Goal: Task Accomplishment & Management: Complete application form

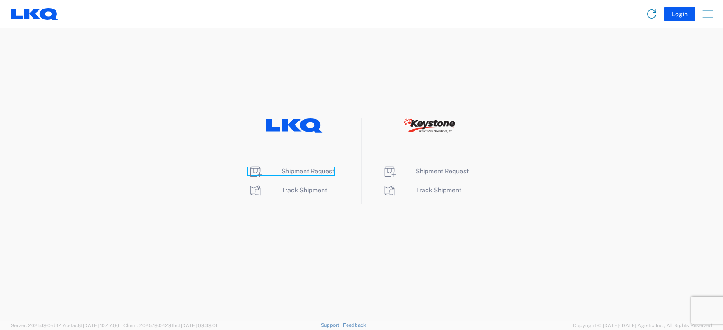
click at [304, 170] on span "Shipment Request" at bounding box center [308, 171] width 53 height 7
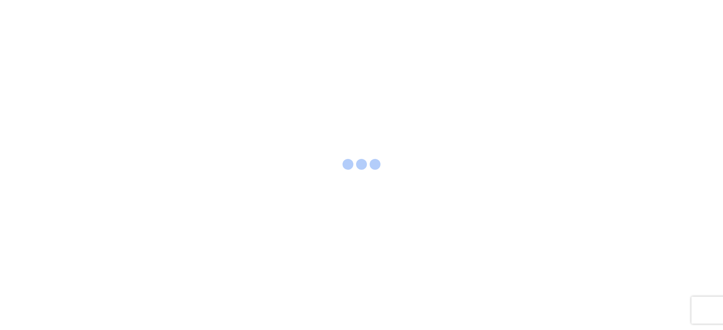
select select "FULL"
select select "LBS"
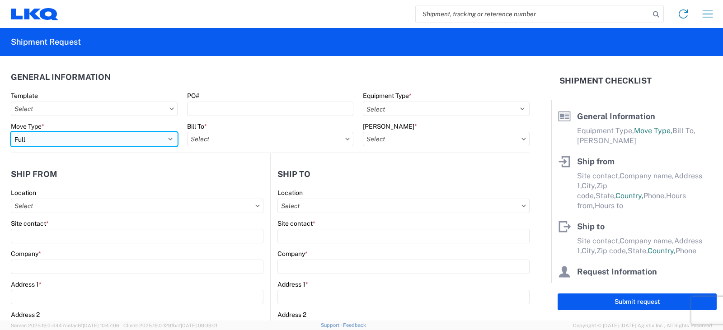
click at [57, 140] on select "Select Full Partial TL" at bounding box center [94, 139] width 167 height 14
select select "PARTIAL_TL"
click at [11, 132] on select "Select Full Partial TL" at bounding box center [94, 139] width 167 height 14
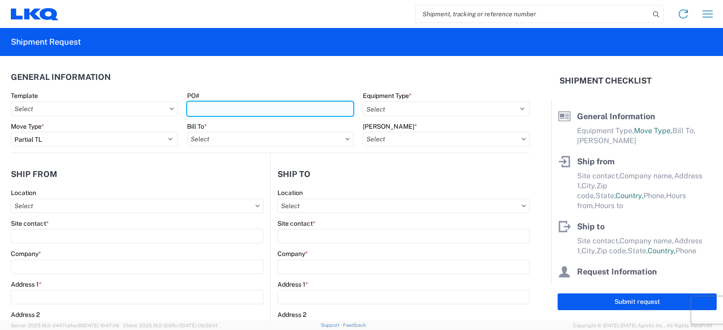
click at [200, 107] on input "PO#" at bounding box center [270, 109] width 167 height 14
type input "TRN#'S X1195614, 95616, 95619, 95628, 95633, 95635, 95638, 95639"
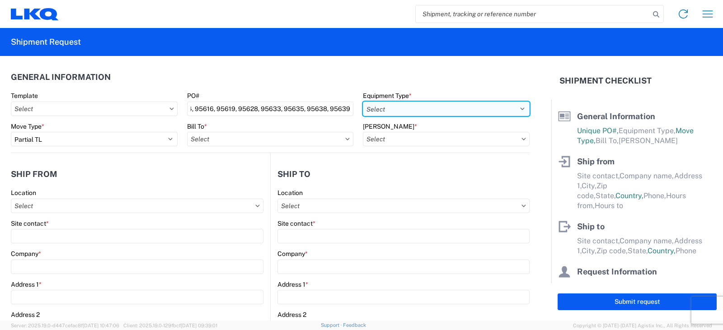
click at [386, 110] on select "Select 53’ Dry Van Flatbed Dropdeck (van) Lowboy (flatbed) Rail" at bounding box center [446, 109] width 167 height 14
select select "STDV"
click at [363, 102] on select "Select 53’ Dry Van Flatbed Dropdeck (van) Lowboy (flatbed) Rail" at bounding box center [446, 109] width 167 height 14
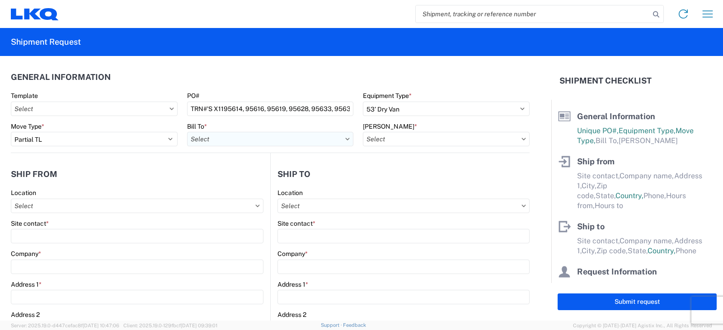
click at [213, 140] on input "text" at bounding box center [270, 139] width 167 height 14
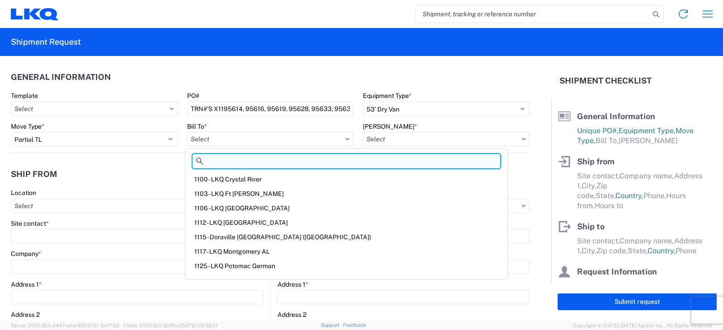
click at [232, 162] on input at bounding box center [347, 161] width 308 height 14
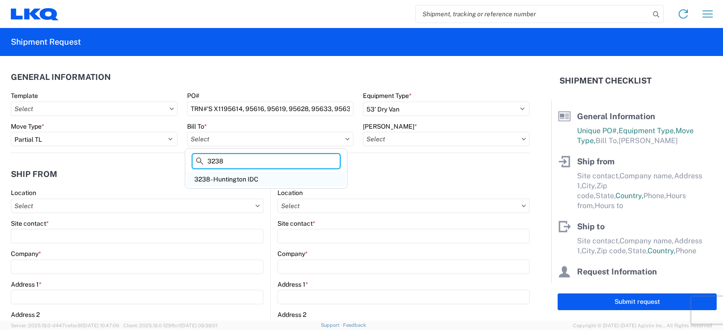
type input "3238"
click at [225, 179] on div "3238 - Huntington IDC" at bounding box center [266, 179] width 158 height 14
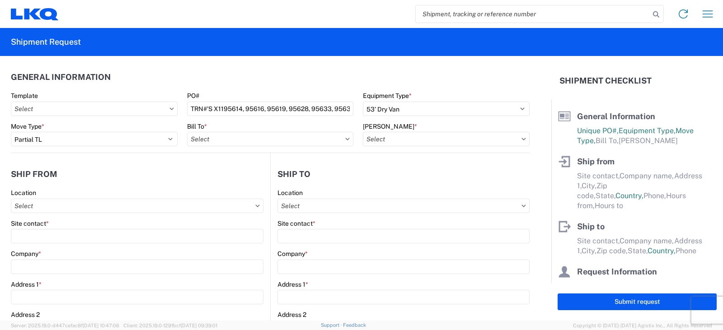
type input "3238 - Huntington IDC"
click at [407, 141] on input "text" at bounding box center [446, 139] width 167 height 14
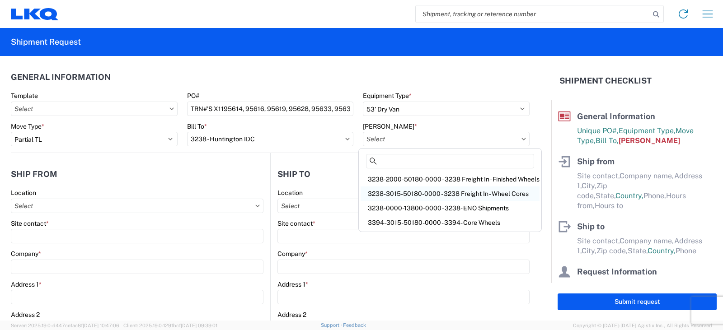
click at [419, 195] on div "3238-3015-50180-0000 - 3238 Freight In - Wheel Cores" at bounding box center [450, 194] width 179 height 14
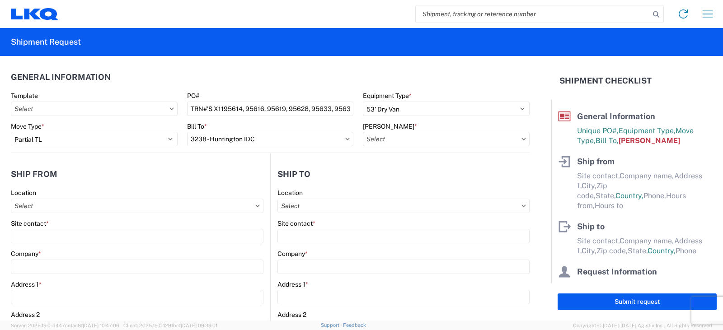
type input "3238-3015-50180-0000 - 3238 Freight In - Wheel Cores"
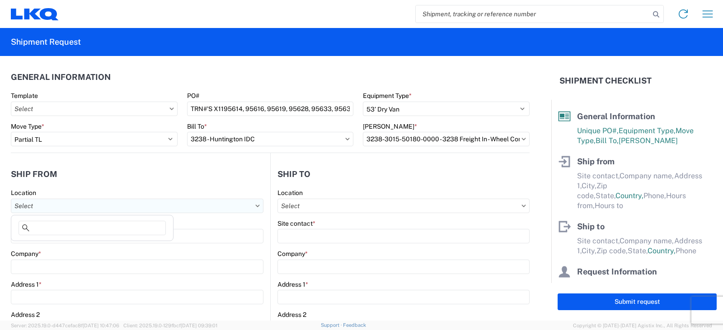
click at [25, 207] on input "text" at bounding box center [137, 206] width 253 height 14
type input "3130"
click at [52, 245] on div "3130 - Charlotte NC" at bounding box center [92, 246] width 158 height 14
type input "3130 - Charlotte NC"
type input "LKQ Corporation"
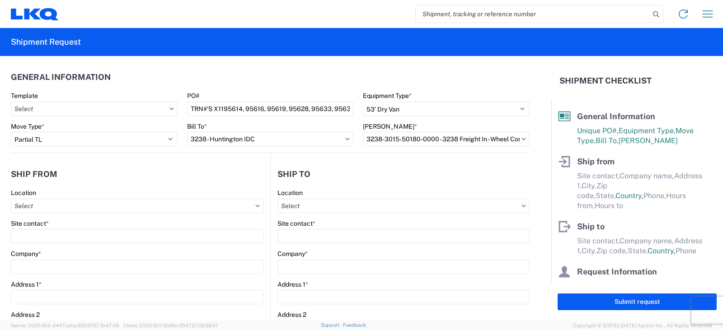
type input "1706 Queen City Drive"
type input "Charlotte"
type input "28208"
select select "NC"
select select "US"
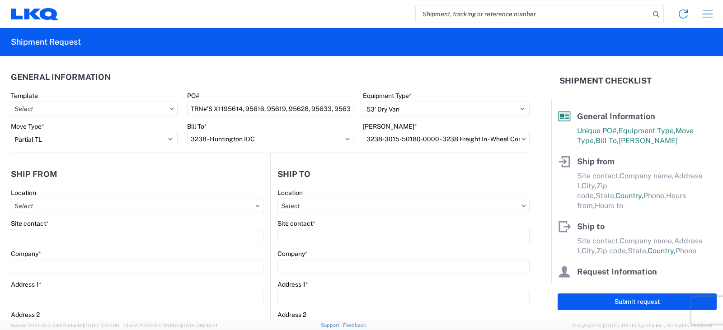
type input "704-371-6942"
type input "07:00"
type input "17:00"
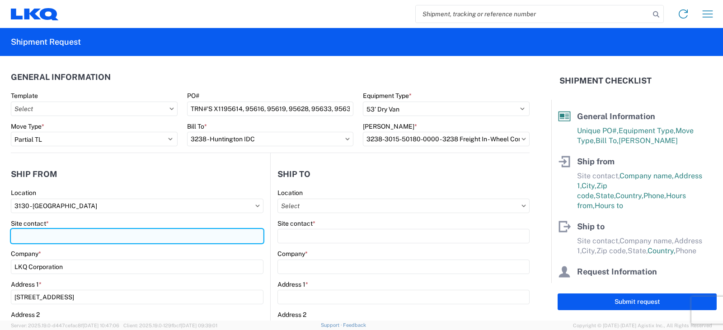
click at [16, 235] on input "Site contact *" at bounding box center [137, 236] width 253 height 14
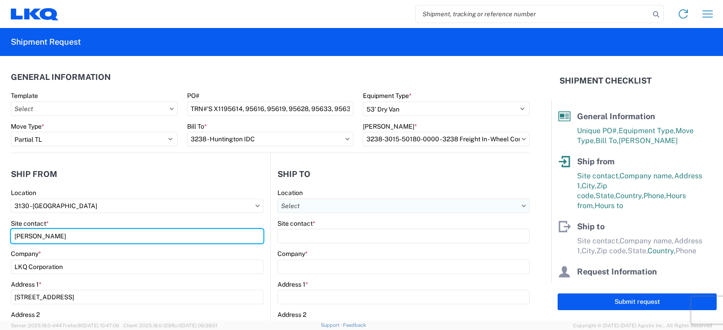
type input "DANIEL HENDERSON"
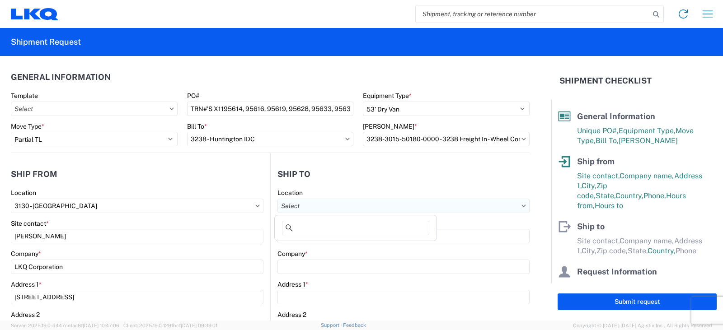
click at [292, 206] on input "text" at bounding box center [403, 206] width 252 height 14
type input "3238"
click at [310, 245] on div "3238 - Huntington IDC" at bounding box center [356, 246] width 158 height 14
type input "3238 - Huntington IDC"
type input "LKQ Corporation"
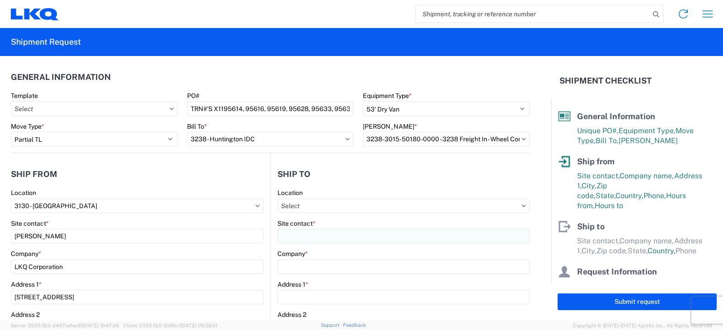
type input "1870 Riverfork Drive W"
type input "Huntington"
type input "46750"
select select "US"
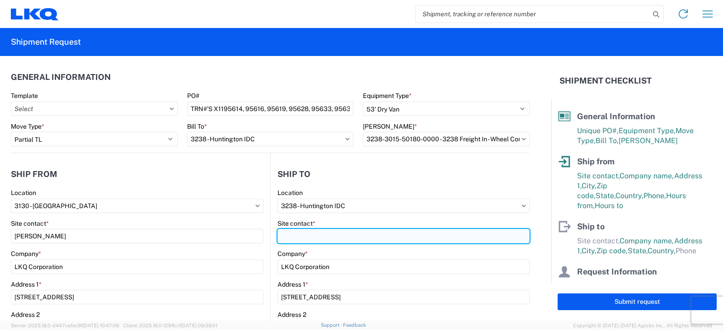
click at [293, 236] on input "Site contact *" at bounding box center [403, 236] width 252 height 14
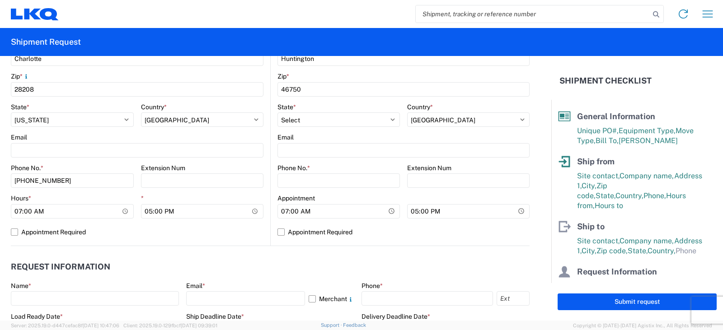
scroll to position [316, 0]
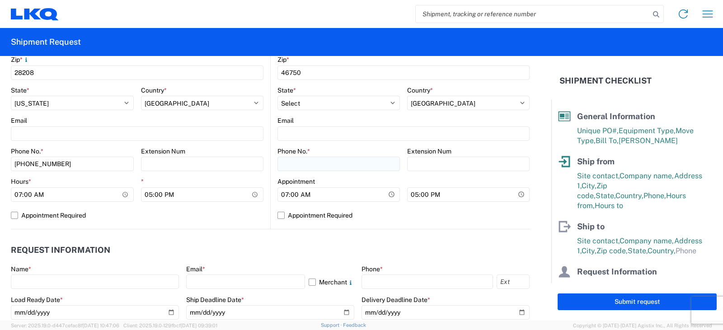
type input "DEE SNEAD"
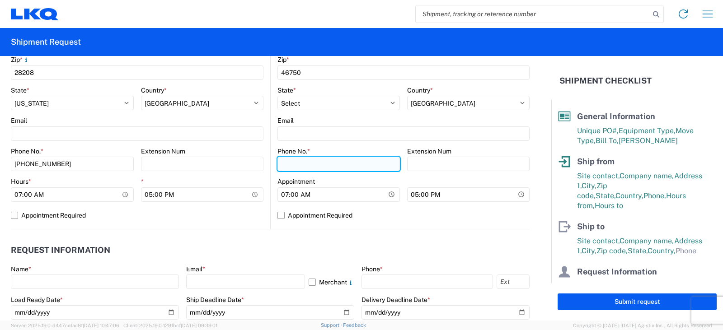
click at [289, 168] on input "Phone No. *" at bounding box center [338, 164] width 122 height 14
type input "260-359-7402"
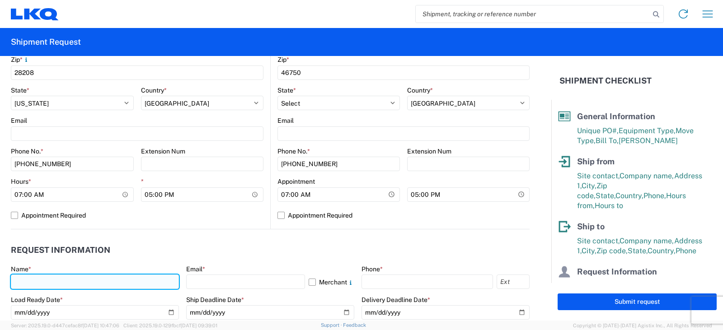
click at [26, 278] on input "text" at bounding box center [95, 282] width 168 height 14
type input "DEE SNEAD"
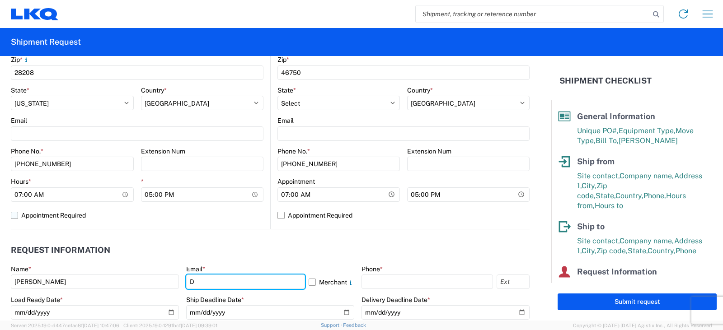
type input "drsnead@lkqcorp.com"
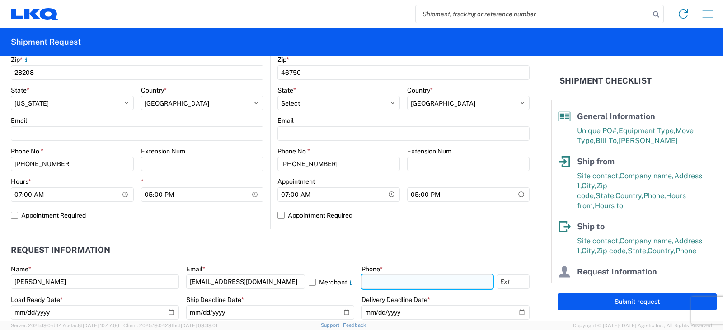
click at [369, 283] on input "text" at bounding box center [428, 282] width 132 height 14
type input "260-359-7402"
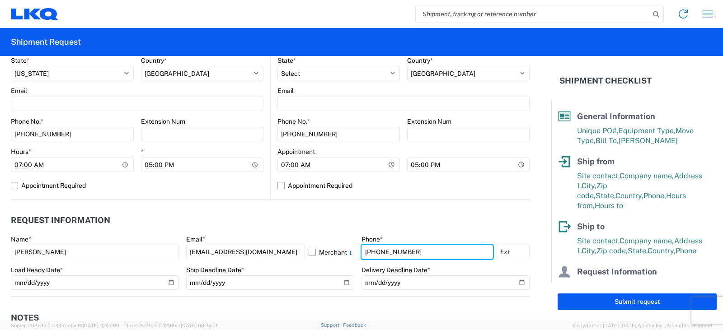
scroll to position [362, 0]
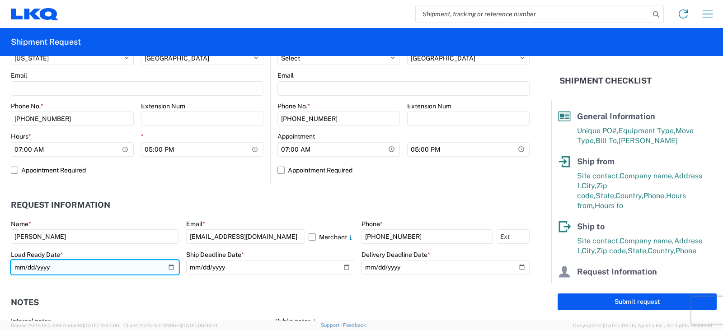
click at [169, 268] on input "date" at bounding box center [95, 267] width 168 height 14
type input "2025-09-22"
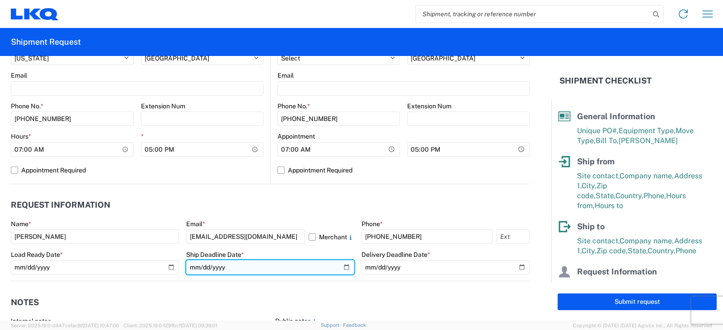
click at [341, 266] on input "date" at bounding box center [270, 267] width 168 height 14
type input "2025-09-22"
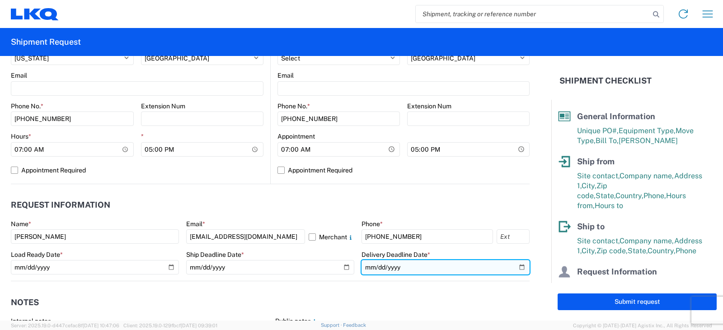
click at [517, 265] on input "date" at bounding box center [446, 267] width 168 height 14
type input "2025-09-24"
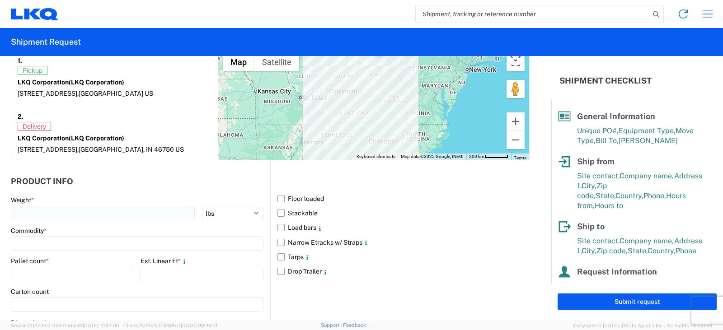
scroll to position [768, 0]
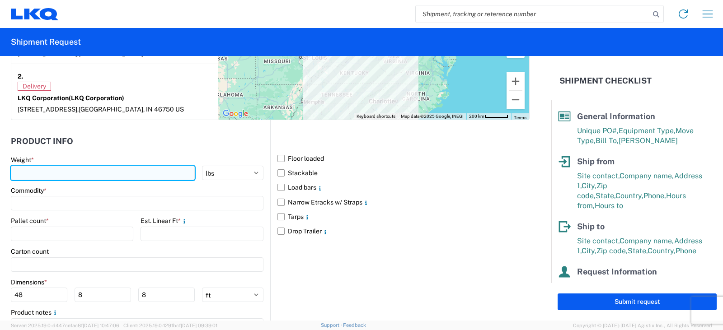
click at [40, 172] on input "number" at bounding box center [103, 173] width 184 height 14
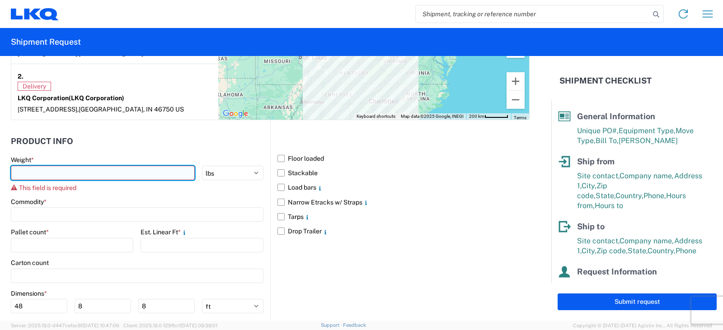
click at [46, 175] on input "number" at bounding box center [103, 173] width 184 height 14
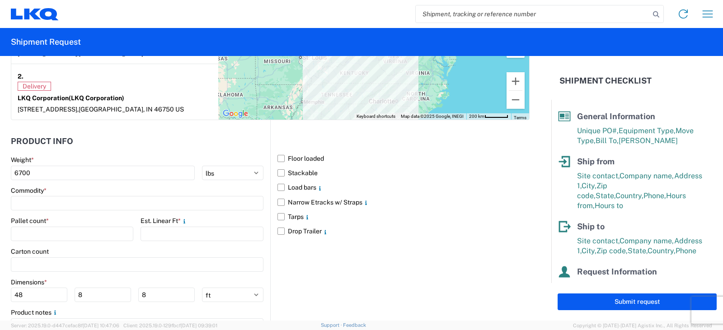
click at [115, 245] on agx-form-control-wrapper-v2 "Pallet count *" at bounding box center [72, 232] width 122 height 31
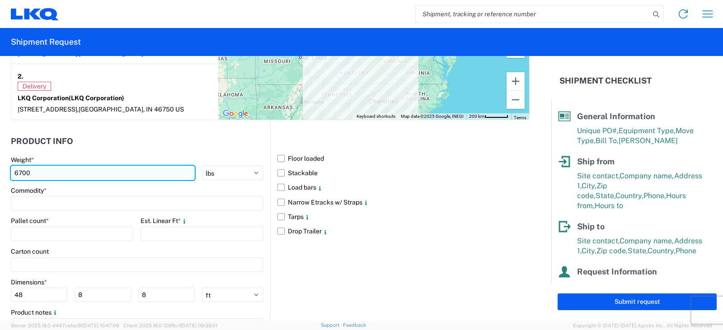
click at [29, 172] on input "6700" at bounding box center [103, 173] width 184 height 14
type input "6500"
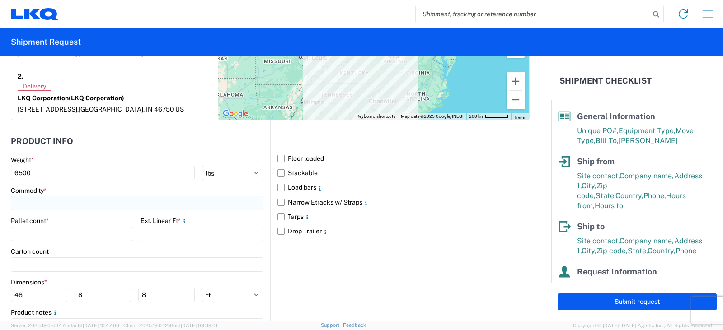
click at [42, 204] on input at bounding box center [137, 203] width 253 height 14
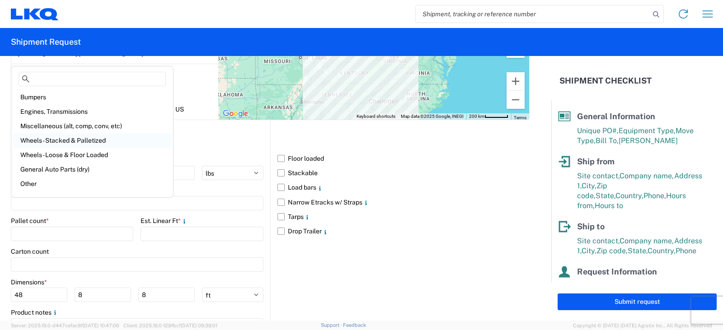
click at [44, 140] on div "Wheels - Stacked & Palletized" at bounding box center [92, 140] width 158 height 14
type input "Wheels - Stacked & Palletized"
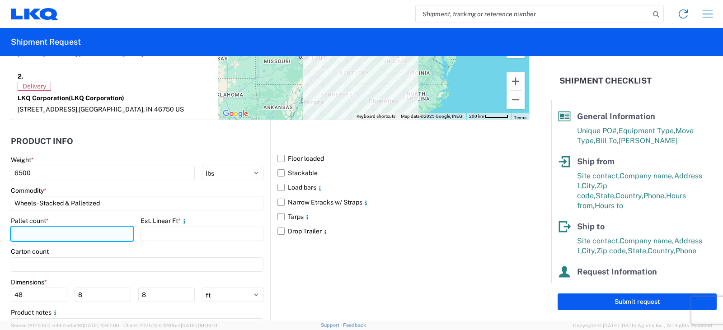
click at [18, 233] on input "number" at bounding box center [72, 234] width 122 height 14
type input "8"
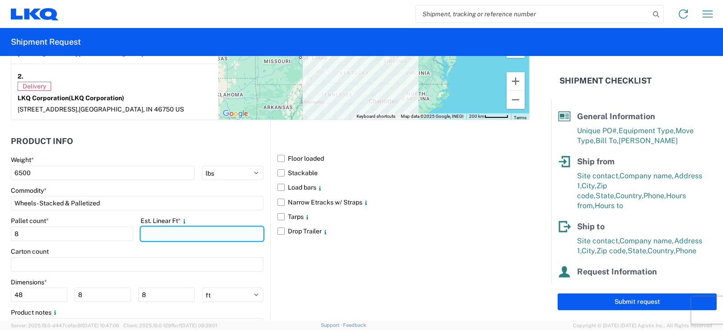
click at [141, 235] on input "number" at bounding box center [202, 234] width 122 height 14
type input "20"
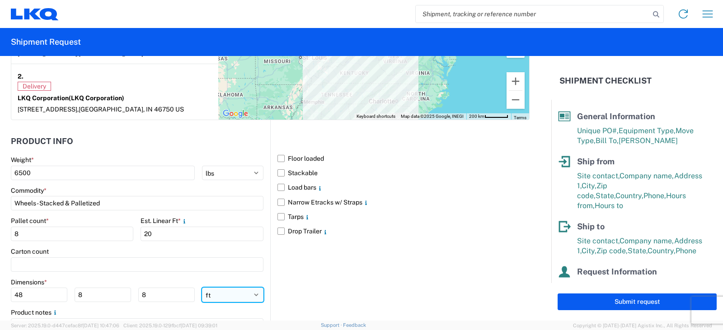
click at [251, 295] on select "ft in cm" at bounding box center [232, 295] width 61 height 14
select select "IN"
click at [202, 288] on select "ft in cm" at bounding box center [232, 295] width 61 height 14
type input "576"
type input "96"
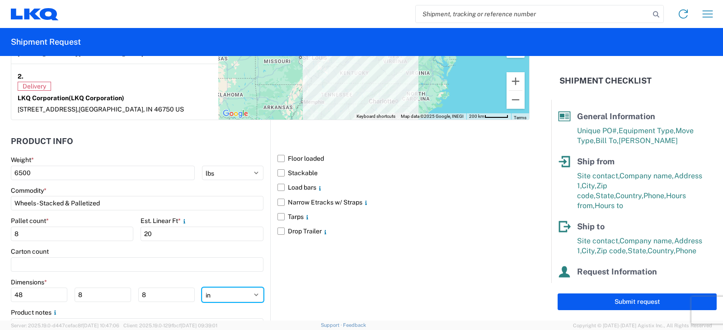
type input "96"
drag, startPoint x: 30, startPoint y: 294, endPoint x: 1, endPoint y: 296, distance: 29.0
click at [1, 296] on form "General Information Template PO# TRN#'S X1195614, 95616, 95619, 95628, 95633, 9…" at bounding box center [275, 188] width 551 height 265
type input "60"
type input "42"
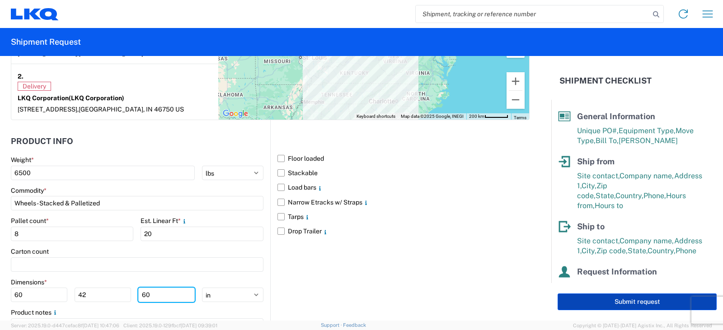
type input "60"
click at [630, 303] on button "Submit request" at bounding box center [637, 302] width 159 height 17
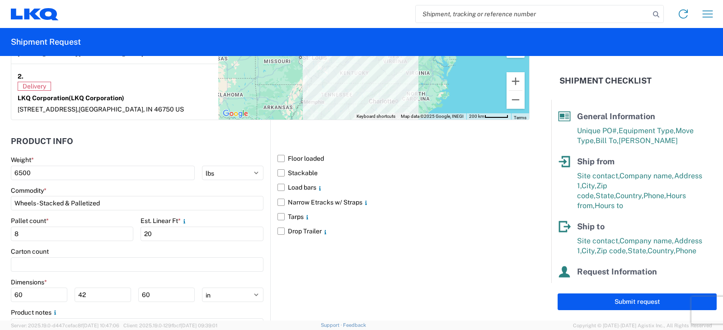
select select "US"
